Goal: Find specific page/section: Find specific page/section

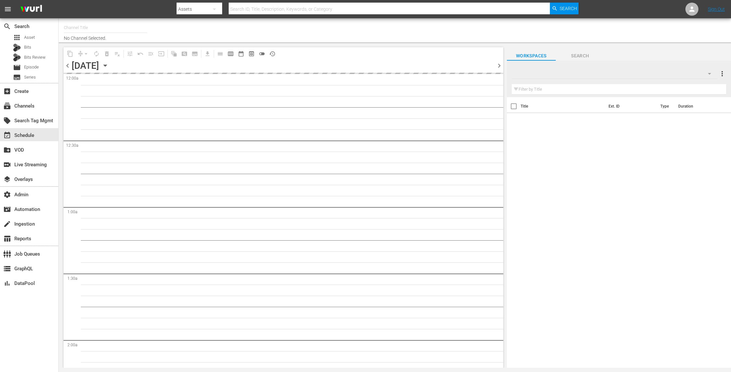
type input "Zee One (PKA Zee Magic) (1803)"
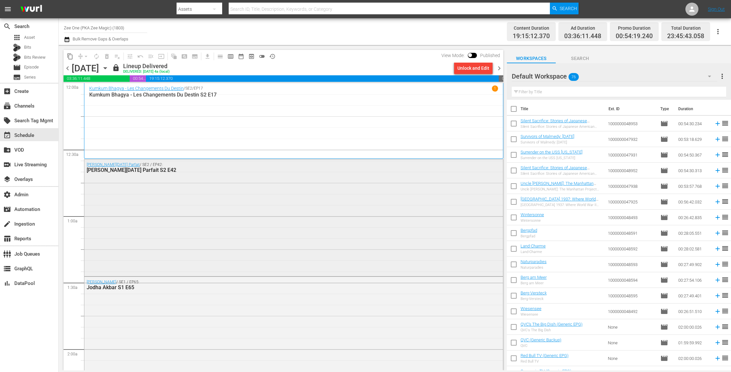
click at [221, 191] on div "[PERSON_NAME][DATE] Parfait / SE2 / EP42: [PERSON_NAME][DATE] Parfait S2 E42" at bounding box center [293, 217] width 419 height 116
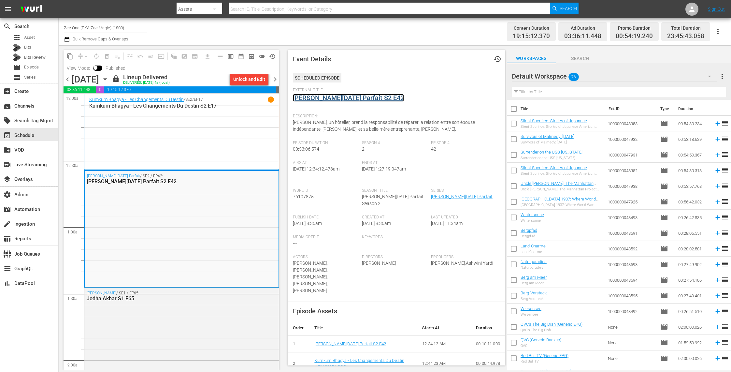
click at [326, 99] on link "[PERSON_NAME][DATE] Parfait S2 E42" at bounding box center [348, 98] width 111 height 8
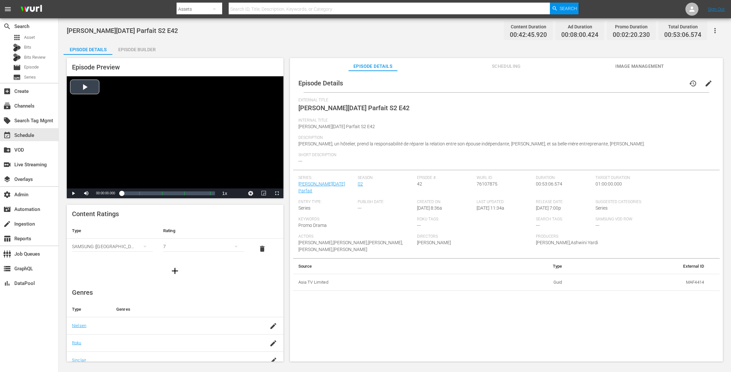
click at [94, 92] on div "Video Player" at bounding box center [175, 132] width 217 height 112
drag, startPoint x: 122, startPoint y: 194, endPoint x: 154, endPoint y: 194, distance: 32.6
click at [151, 194] on div "00:00:03.427" at bounding box center [137, 193] width 30 height 7
click at [73, 193] on span "Video Player" at bounding box center [73, 193] width 0 height 0
click at [566, 12] on span "Search" at bounding box center [568, 9] width 17 height 12
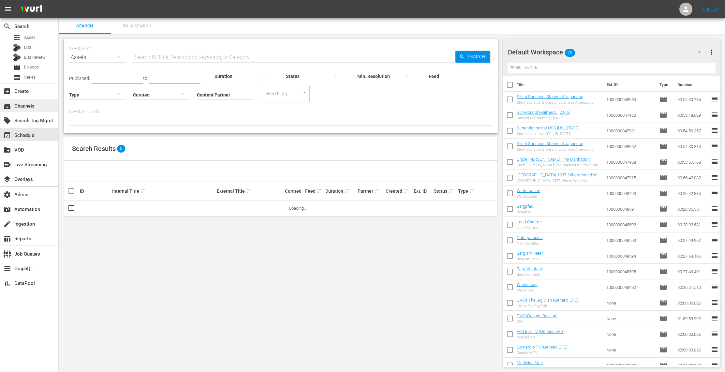
click at [42, 109] on div "subscriptions Channels" at bounding box center [29, 105] width 58 height 13
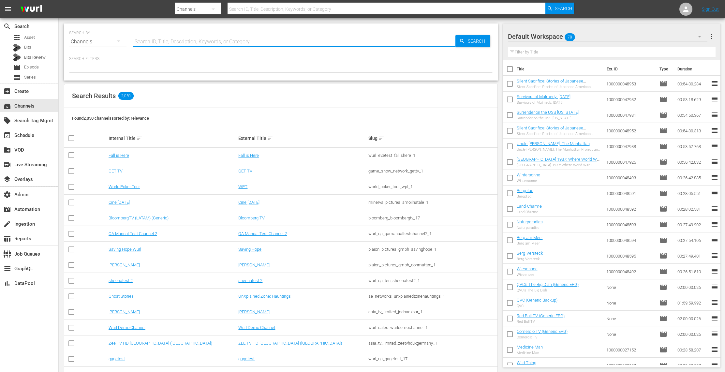
click at [218, 40] on input "text" at bounding box center [294, 42] width 322 height 16
paste input "[URL][DOMAIN_NAME][PERSON_NAME]"
type input "[URL][DOMAIN_NAME][PERSON_NAME]"
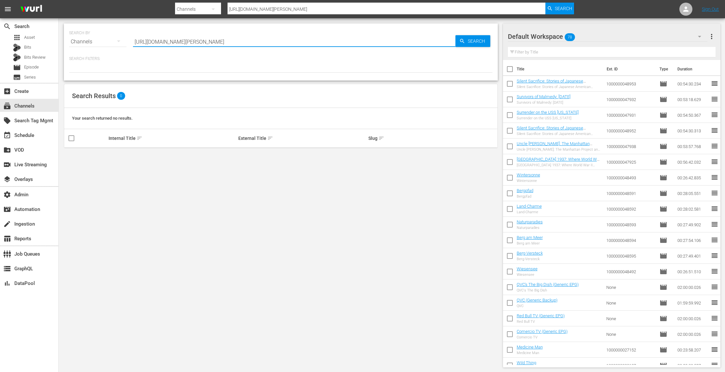
type input "[URL][DOMAIN_NAME][PERSON_NAME]"
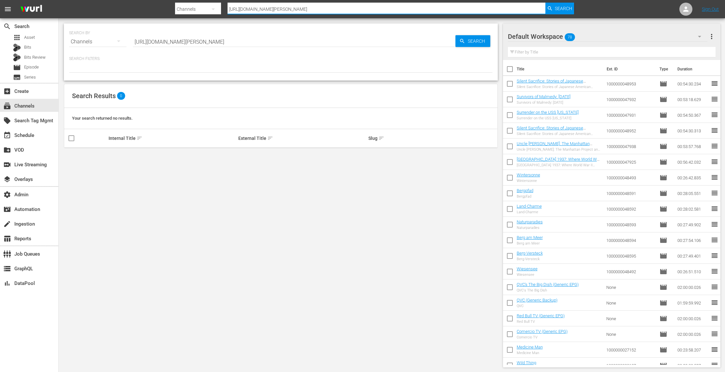
click at [424, 10] on input "[URL][DOMAIN_NAME][PERSON_NAME]" at bounding box center [386, 9] width 318 height 16
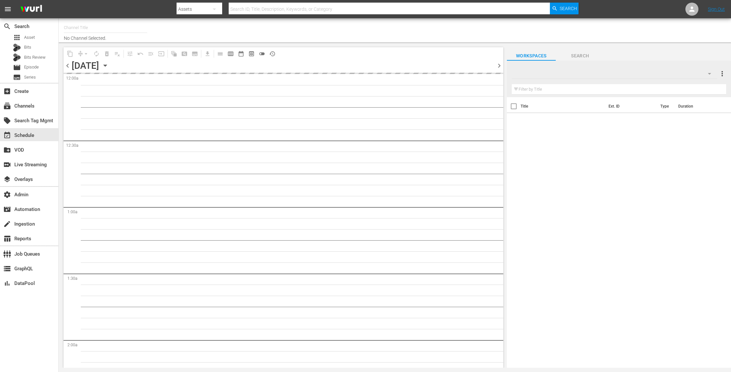
type input "Zee One (PKA Zee Magic) (1803)"
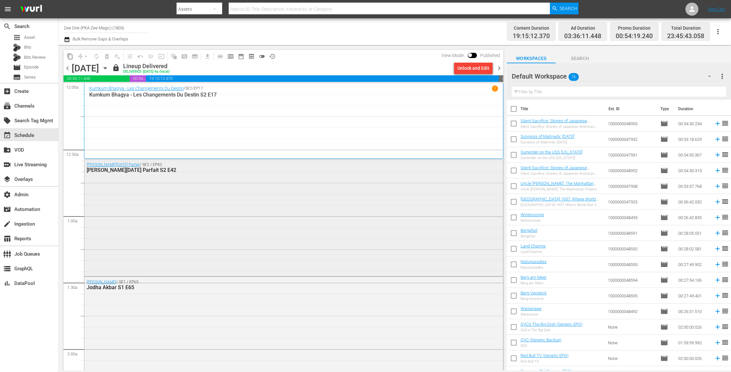
click at [235, 208] on div "[PERSON_NAME][DATE] Parfait / SE2 / EP42: [PERSON_NAME][DATE] Parfait S2 E42" at bounding box center [293, 217] width 419 height 116
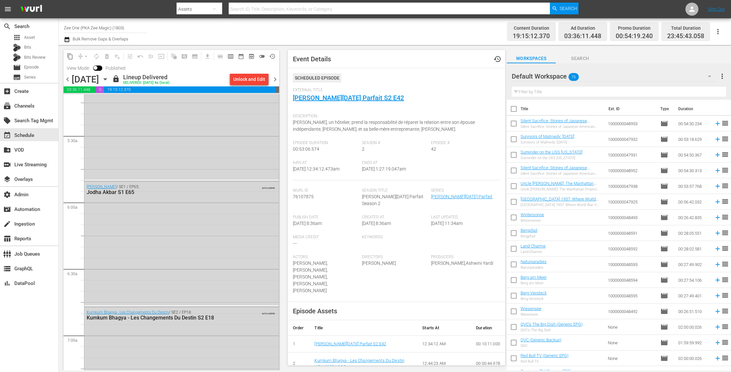
scroll to position [729, 0]
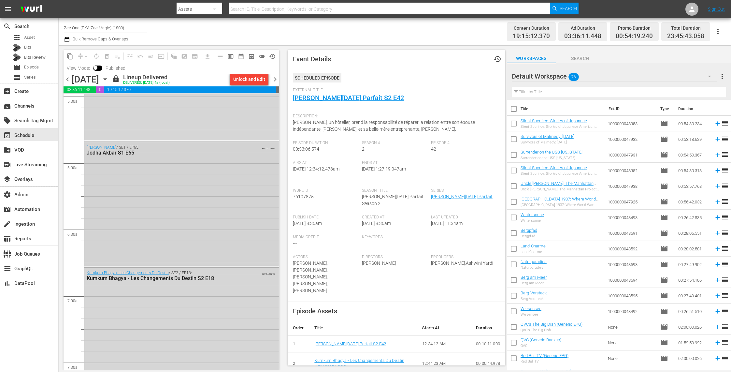
click at [215, 249] on div "Jodha Akbar / SE1 / EP65: Jodha Akbar S1 E65 AUTO-LOOPED" at bounding box center [181, 203] width 194 height 123
